Goal: Navigation & Orientation: Find specific page/section

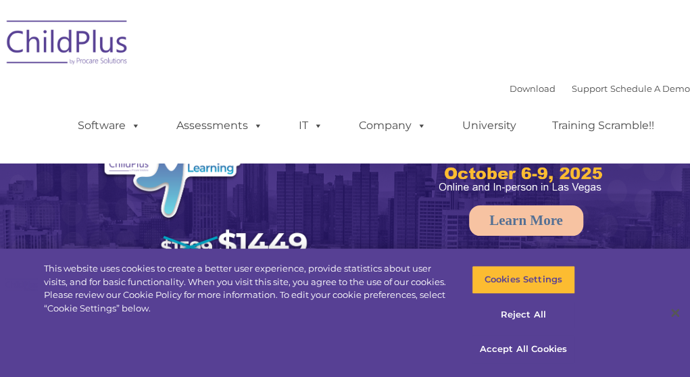
select select "MEDIUM"
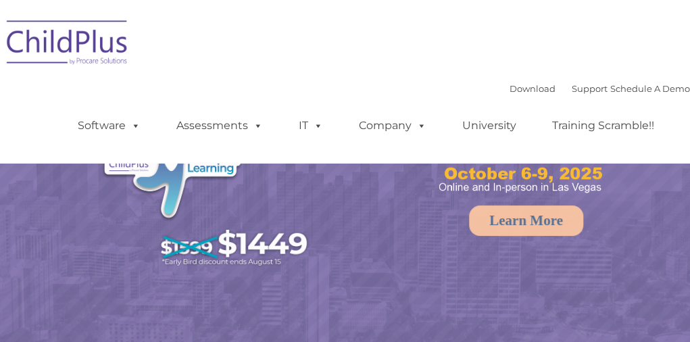
select select "MEDIUM"
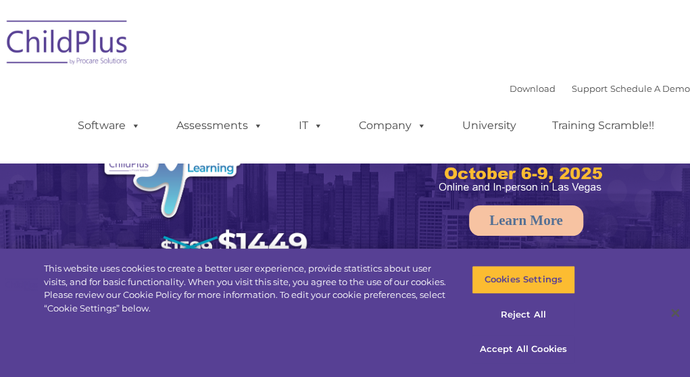
click at [665, 124] on ul "Software ChildPlus: The original and most widely-used Head Start data managemen…" at bounding box center [370, 126] width 639 height 54
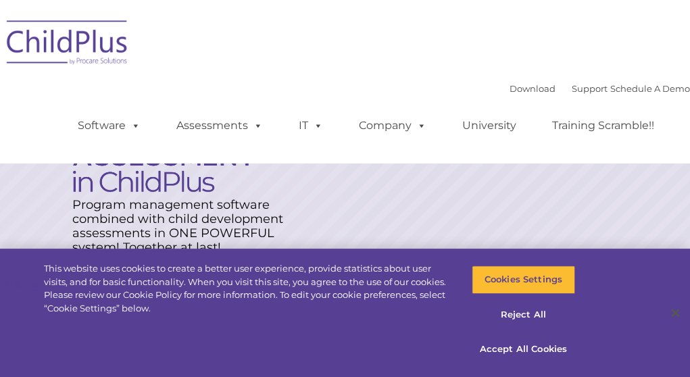
click at [352, 33] on div "Download Support | Schedule A Demo  MENU MENU Software ChildPlus: The original…" at bounding box center [345, 81] width 690 height 143
click at [521, 341] on button "Accept All Cookies" at bounding box center [523, 349] width 103 height 28
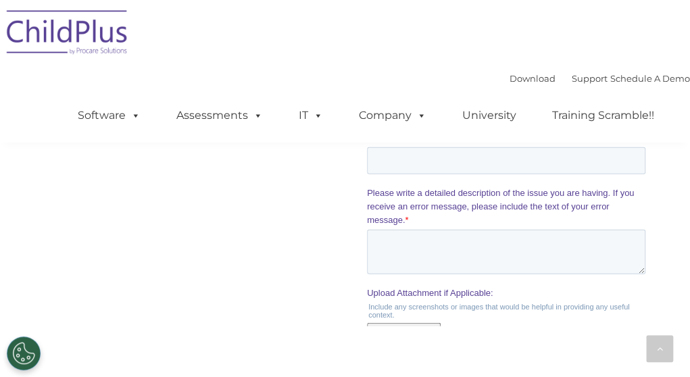
scroll to position [1432, 0]
